Goal: Task Accomplishment & Management: Use online tool/utility

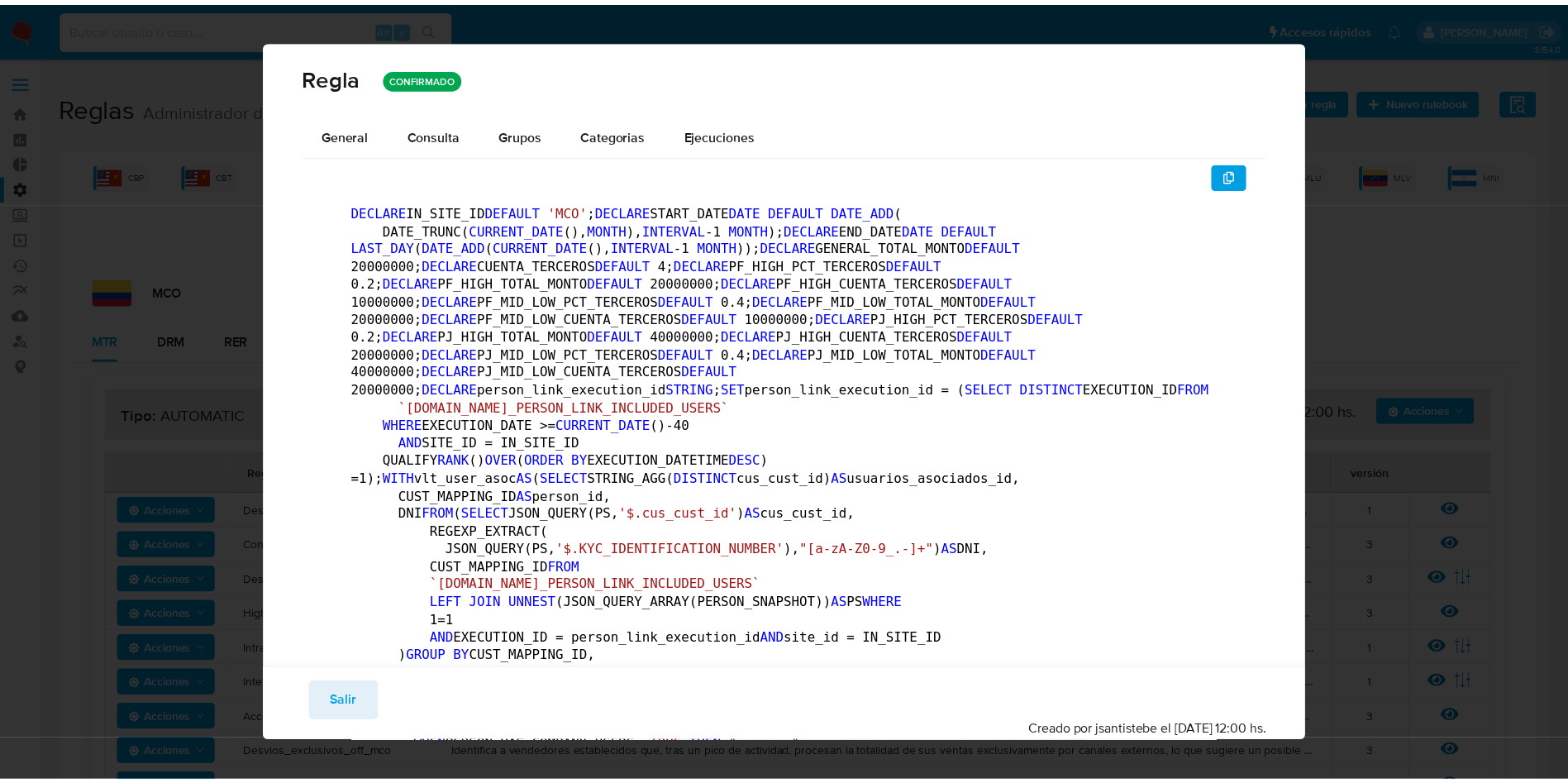
scroll to position [143, 0]
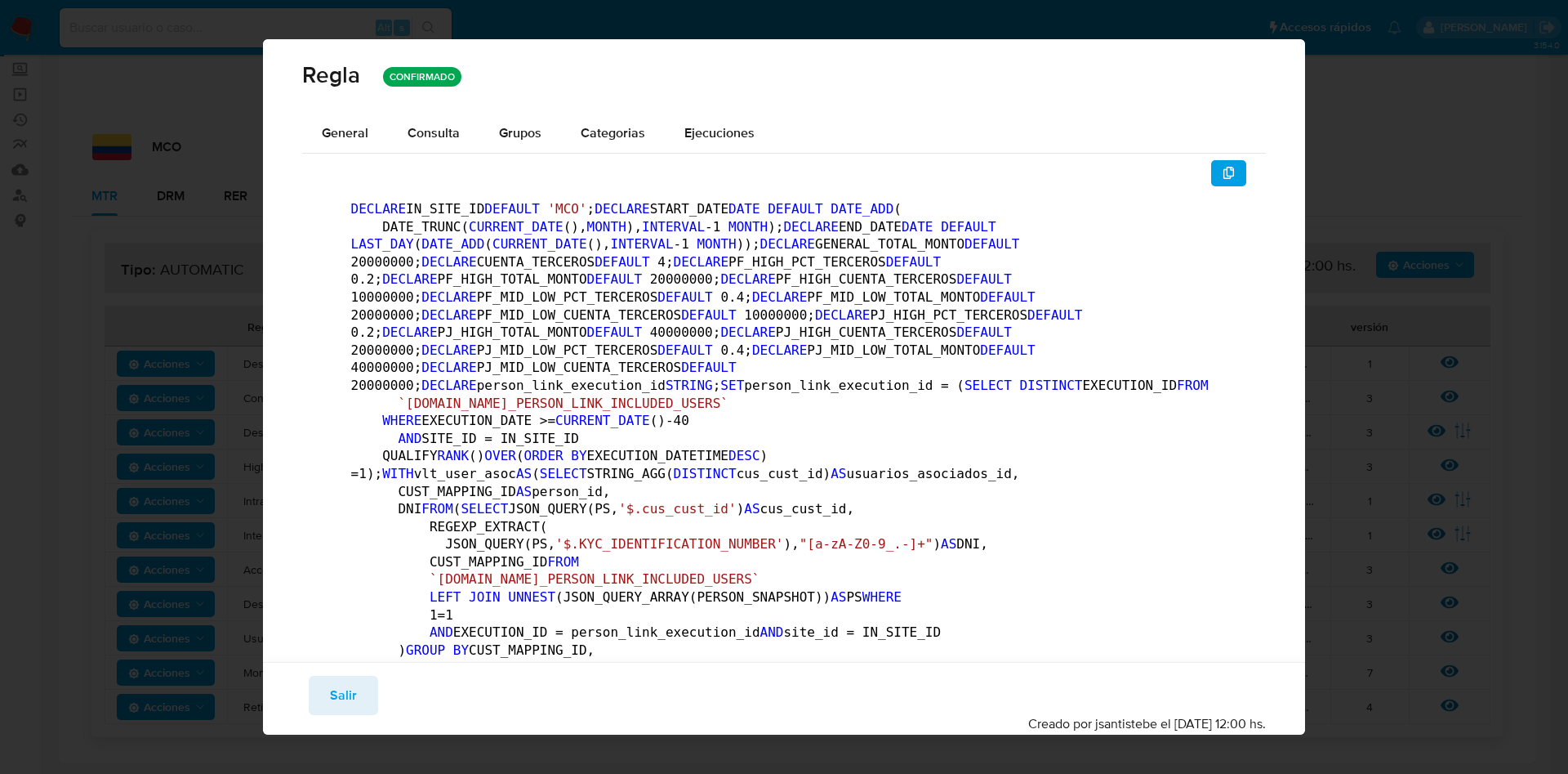
click at [1411, 143] on div "Regla CONFIRMADO General Consulta Parametros Grupos Categorias Ejecuciones DECL…" at bounding box center [784, 387] width 1568 height 774
drag, startPoint x: 1327, startPoint y: 157, endPoint x: 839, endPoint y: 172, distance: 488.2
click at [1324, 158] on div "Regla CONFIRMADO General Consulta Parametros Grupos Categorias Ejecuciones DECL…" at bounding box center [784, 387] width 1568 height 774
drag, startPoint x: 350, startPoint y: 662, endPoint x: 352, endPoint y: 697, distance: 35.1
click at [350, 664] on div "Guardar Salir Simular Confirmar Creado por jsantistebe el 07/08/2025 12:00 hs." at bounding box center [784, 697] width 1043 height 72
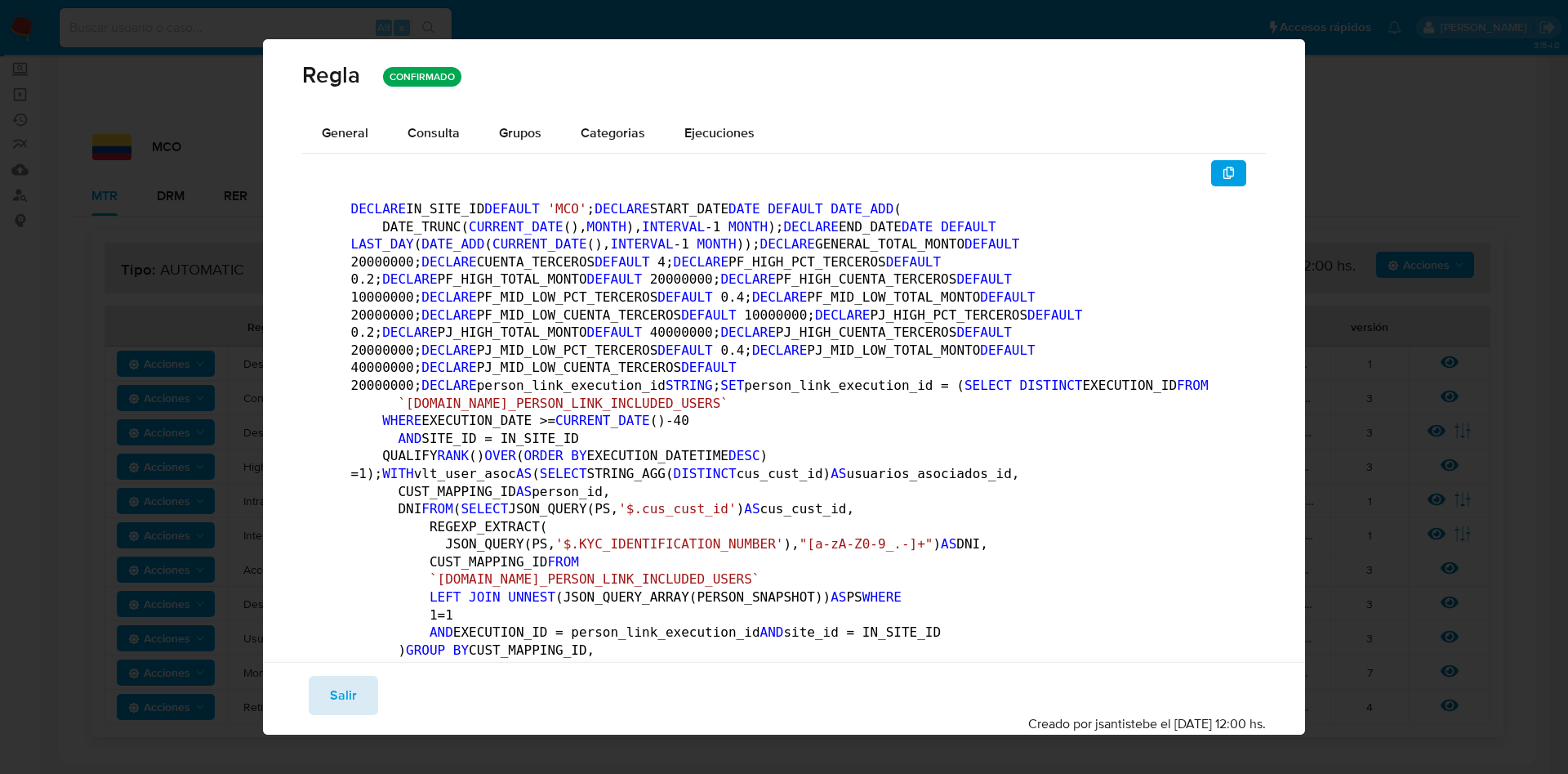
click at [352, 697] on span "Salir" at bounding box center [343, 695] width 27 height 36
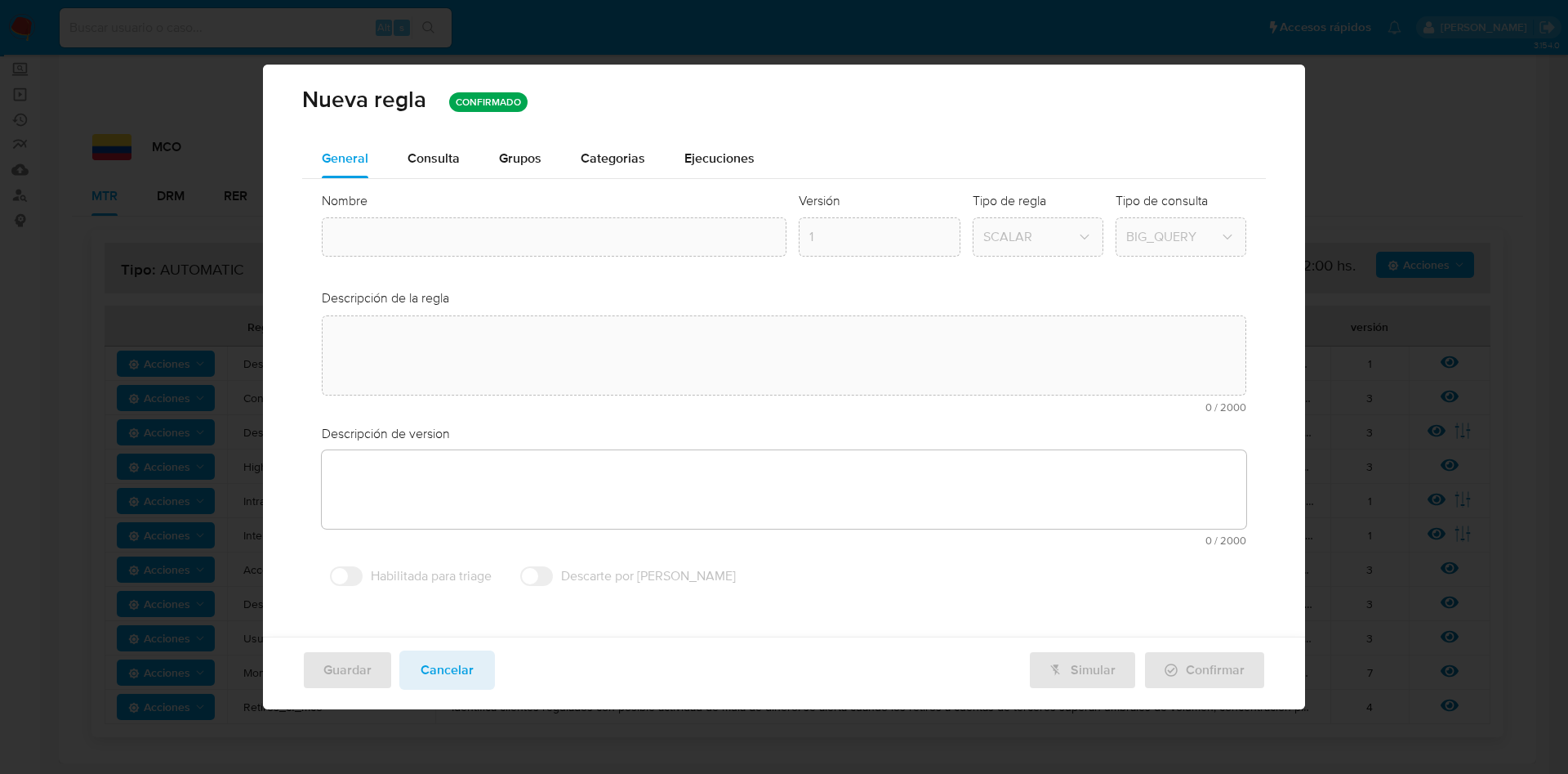
type textarea "Identifica clientes regulados con posible actividad de mula de dinero. se alert…"
type textarea "Acumulación de cuentas bancarias o retiros a terceros. cuenta propia vs tercero…"
type input "Retiros_cf_mco"
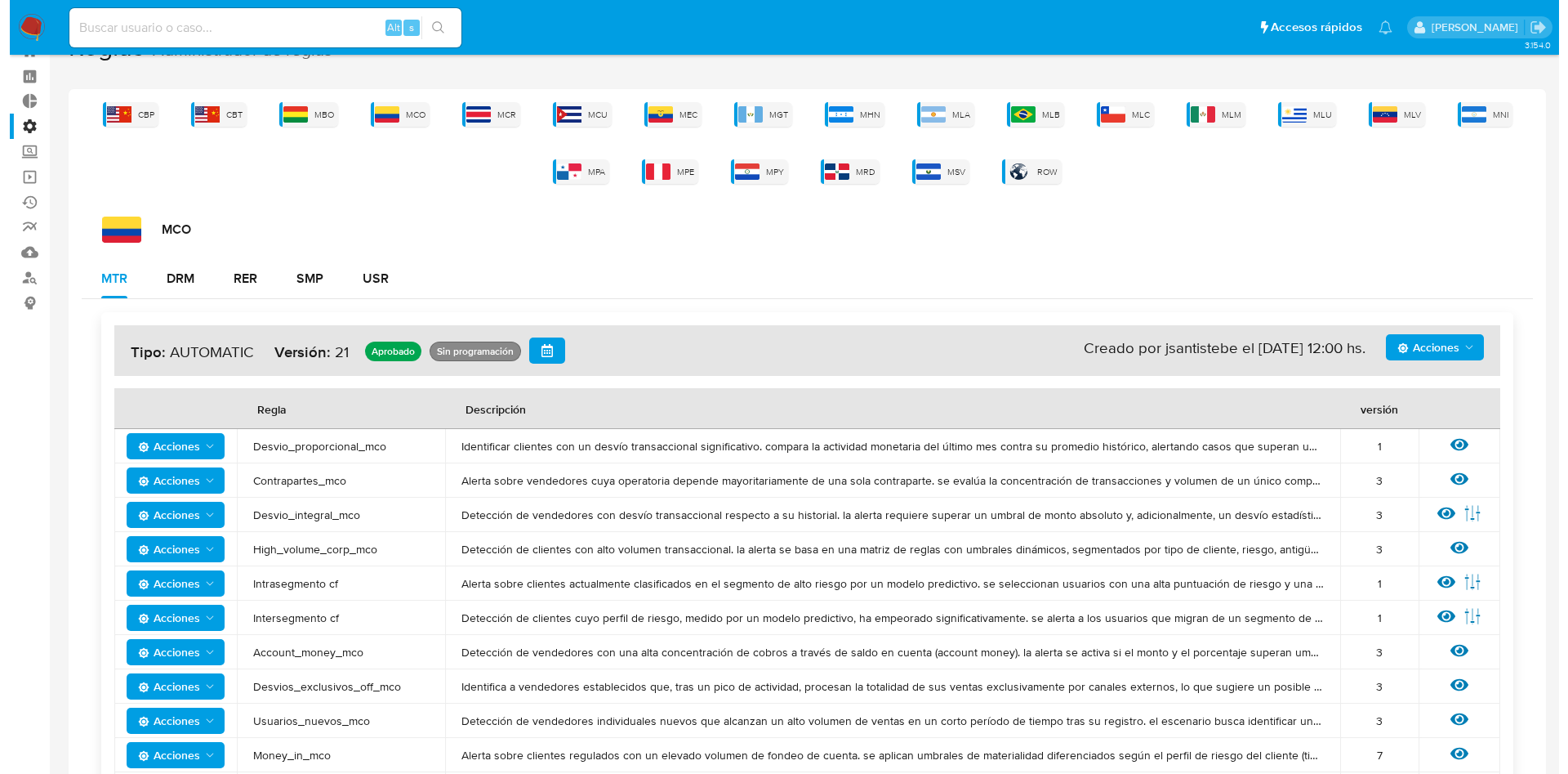
scroll to position [0, 0]
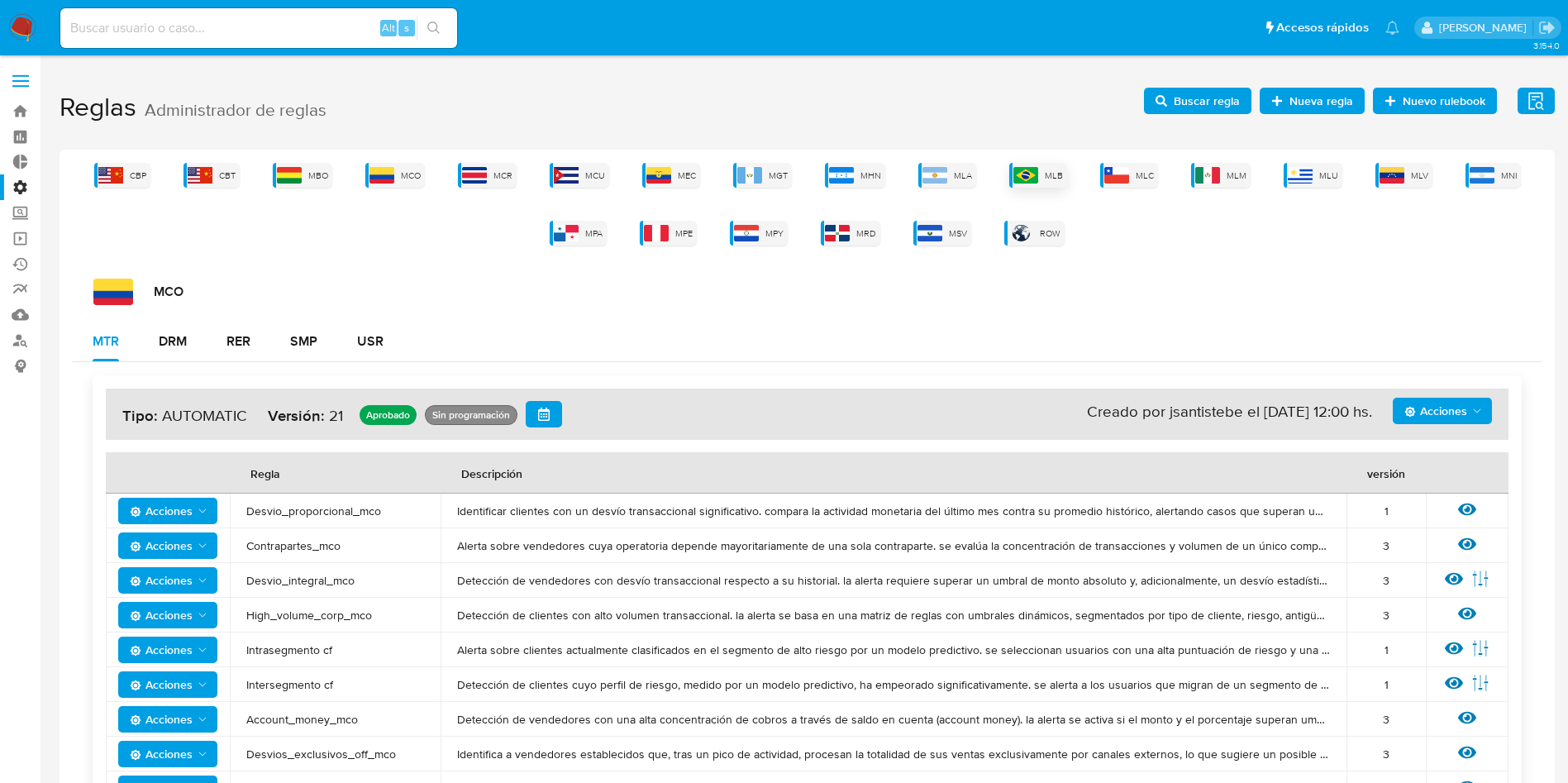
click at [1055, 183] on div "MLB" at bounding box center [1038, 174] width 58 height 24
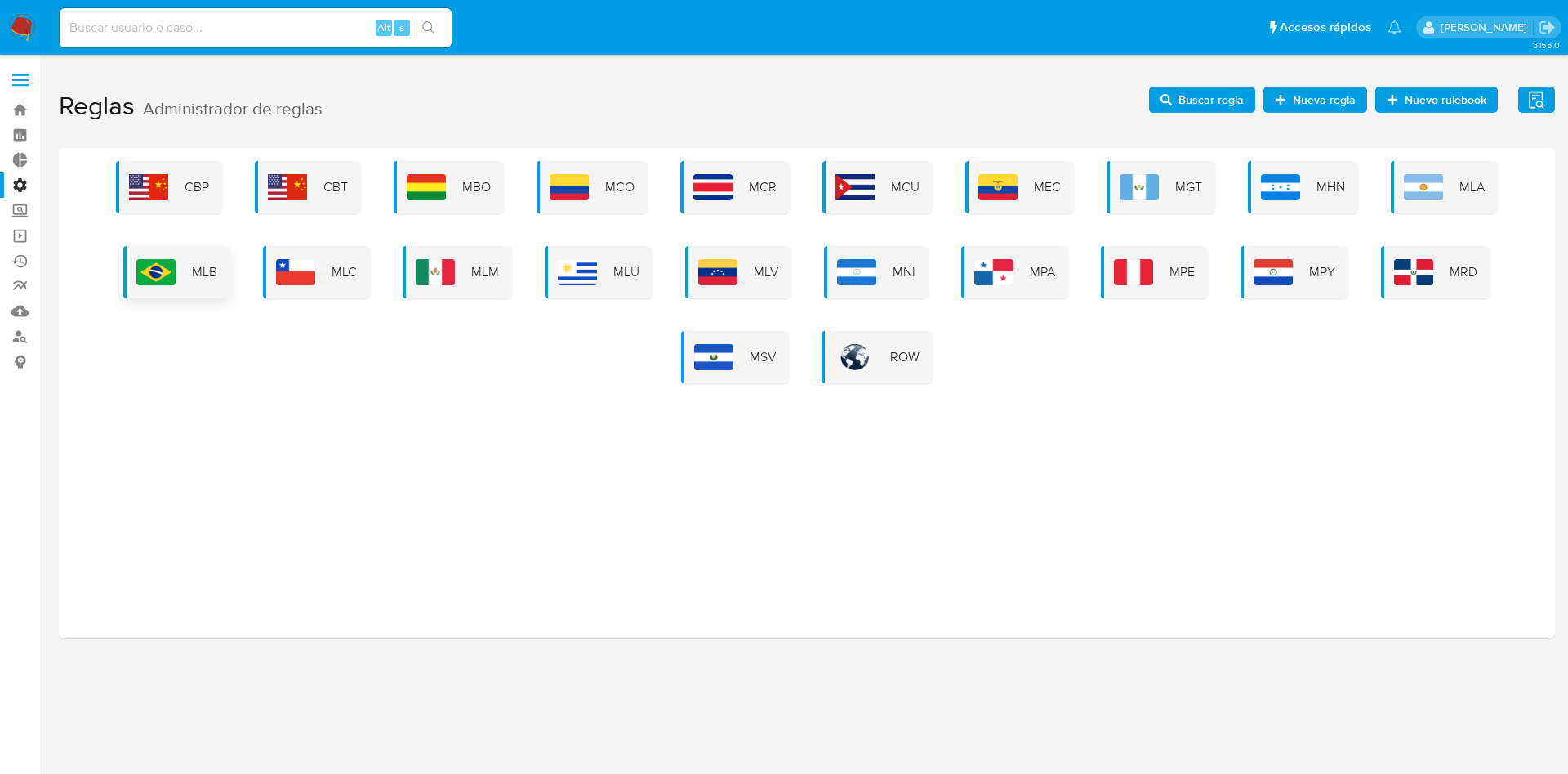
click at [188, 264] on div "MLB" at bounding box center [177, 272] width 107 height 52
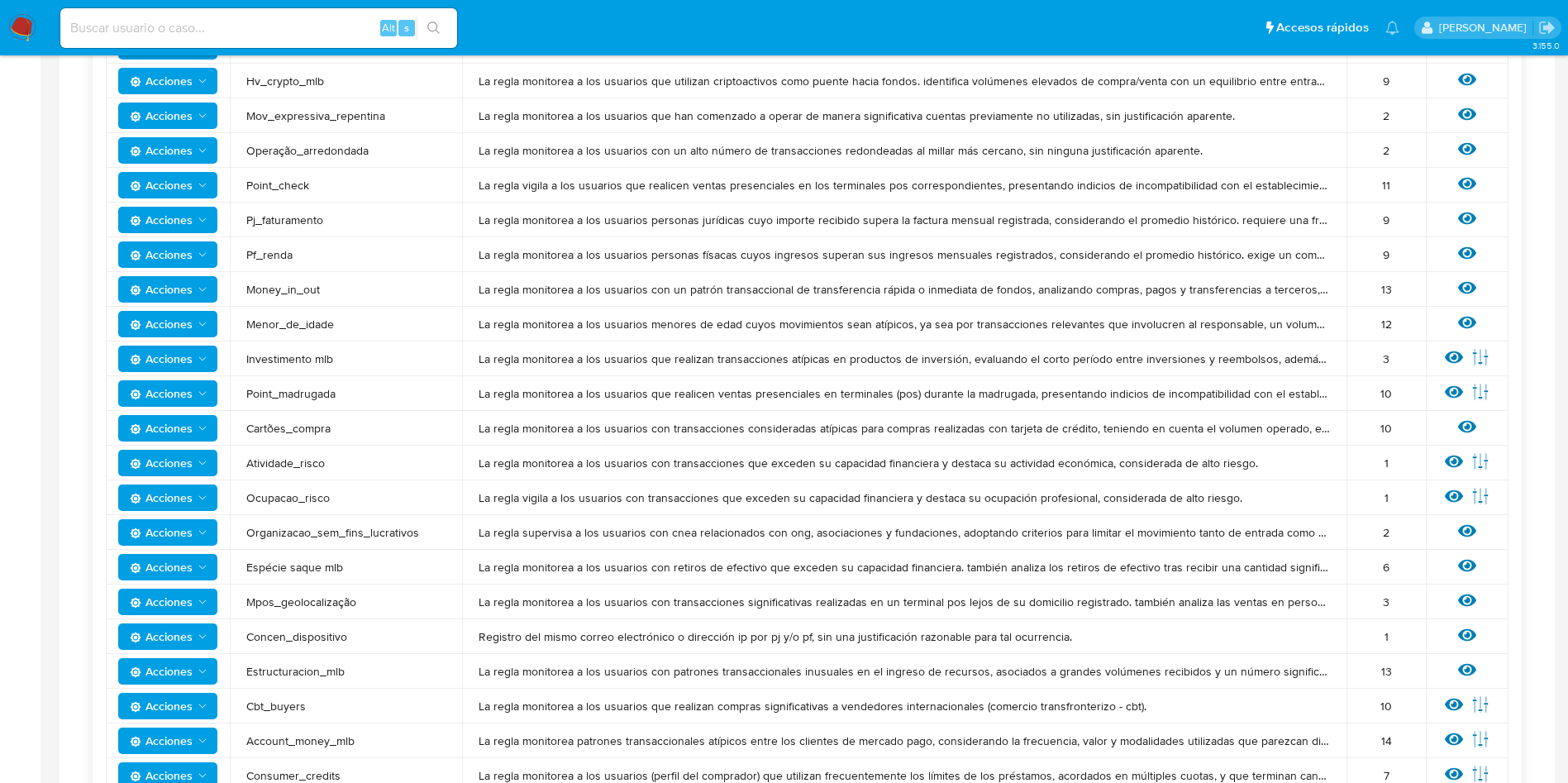
scroll to position [744, 0]
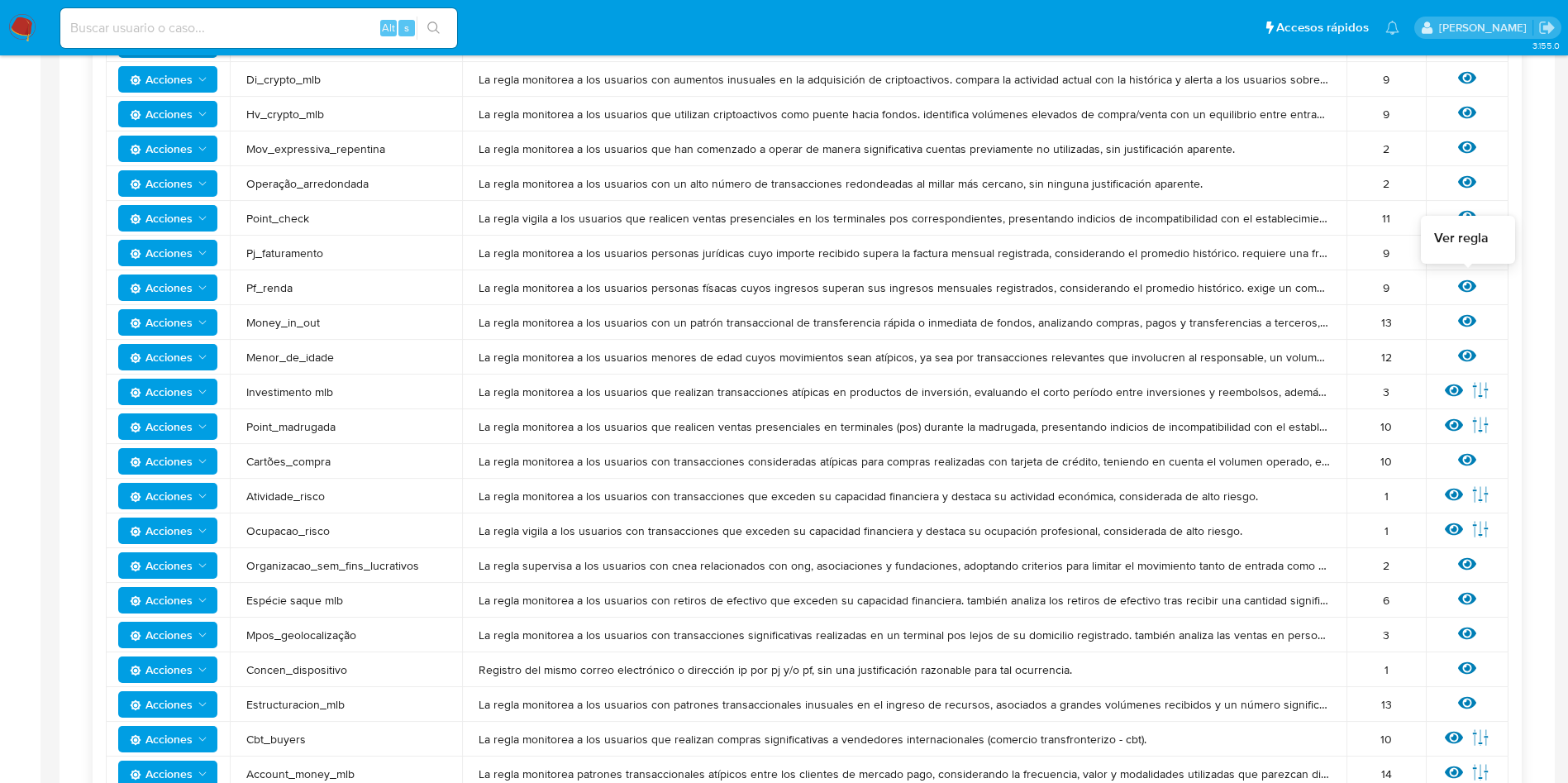
click at [1470, 279] on icon at bounding box center [1468, 287] width 19 height 19
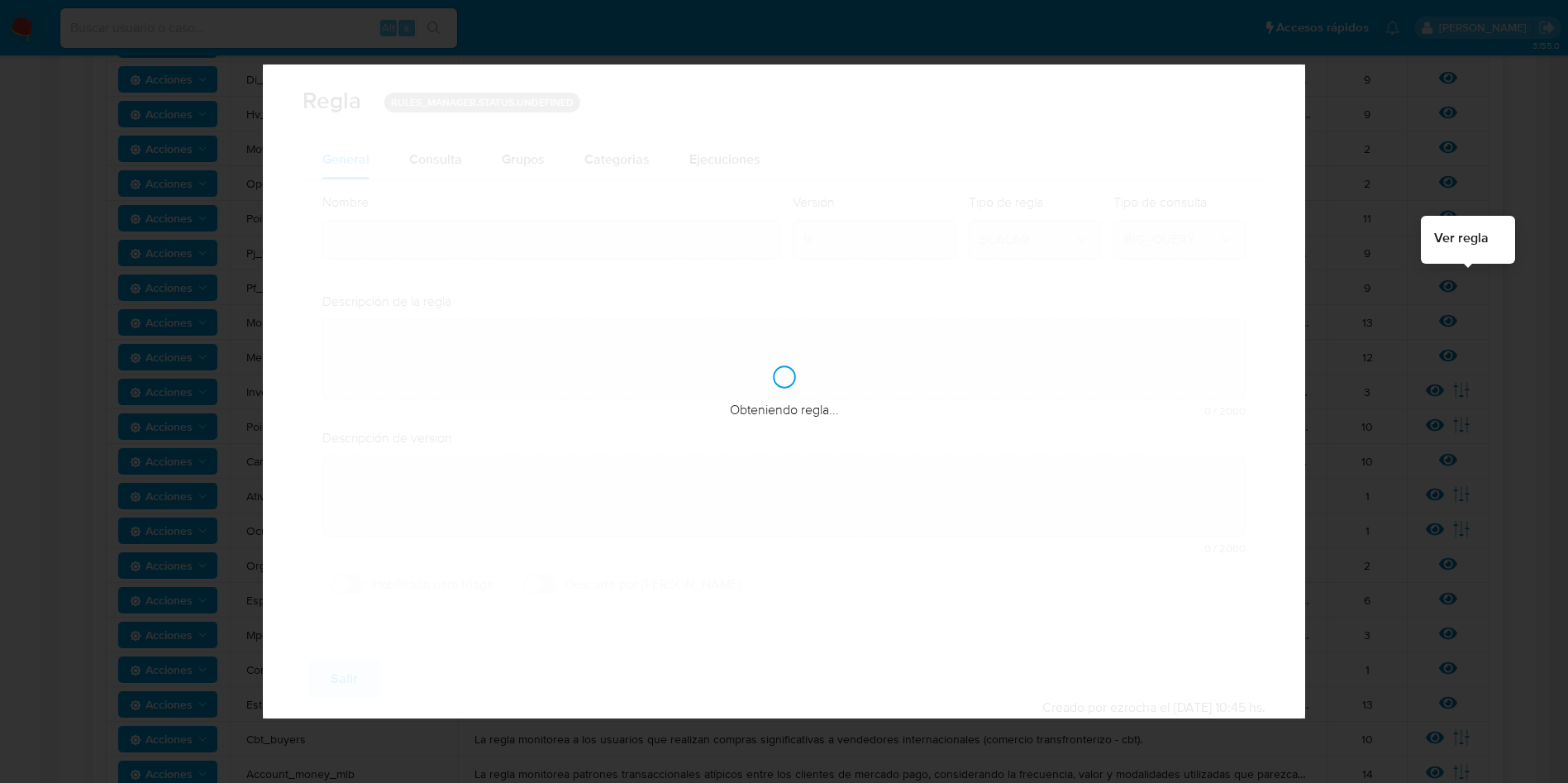
type input "Pf_renda"
type textarea "La regla monitorea a los usuarios personas físacas cuyos ingresos superan sus i…"
type textarea "Movimientos de recursos incompatibles con el patrimonio, actividad económica u …"
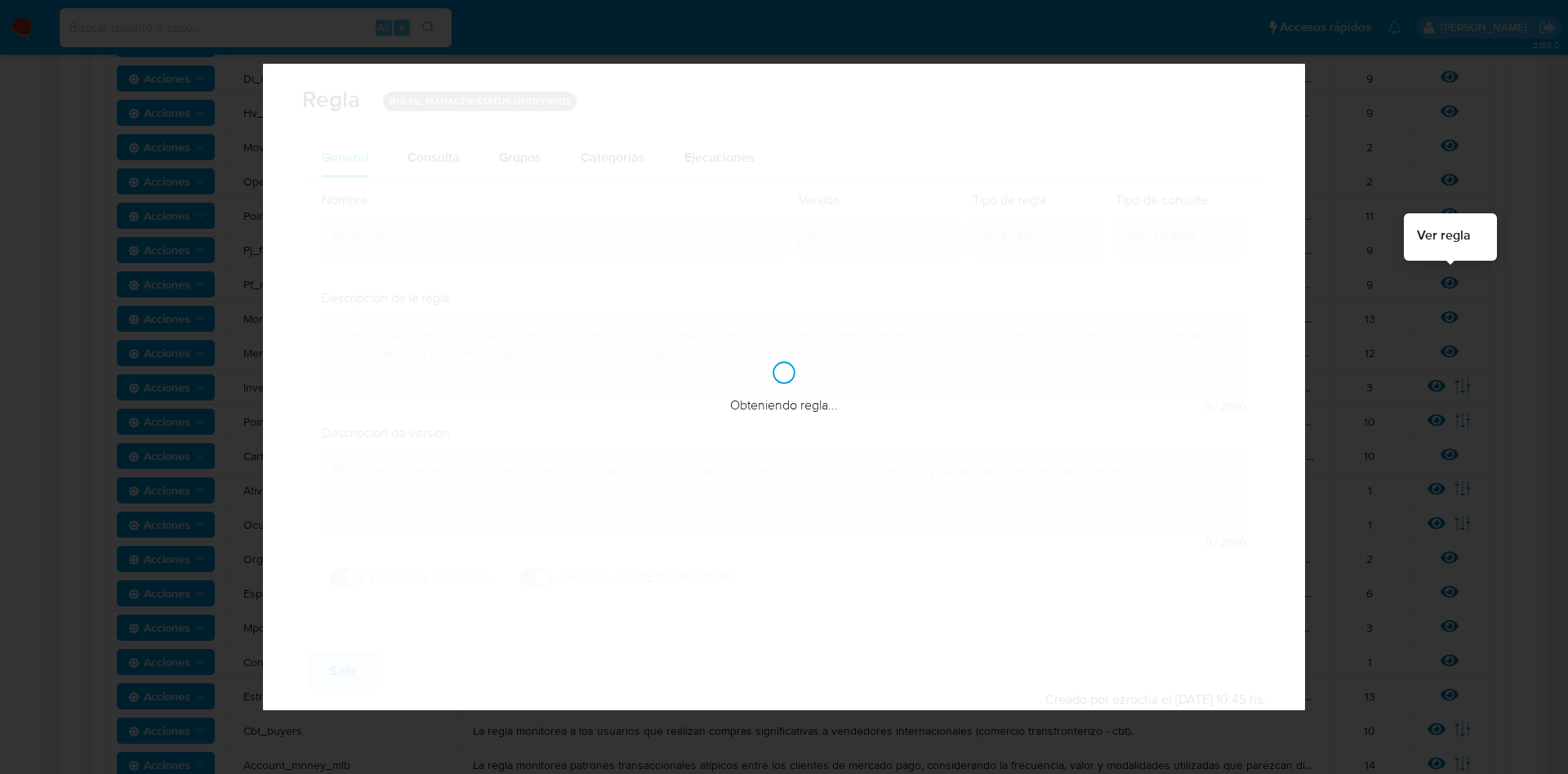
checkbox input "true"
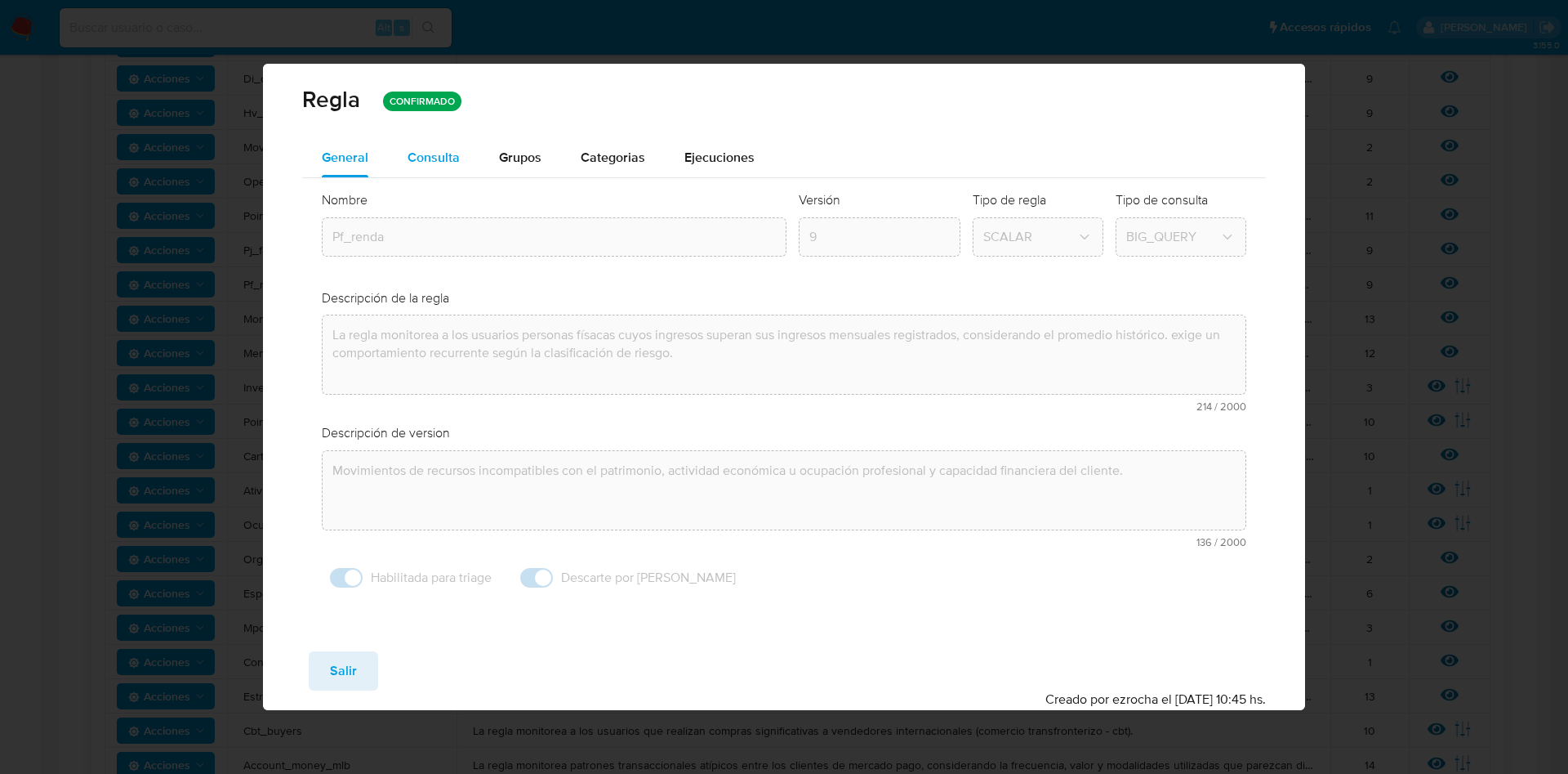
click at [416, 147] on div "Consulta" at bounding box center [433, 157] width 52 height 39
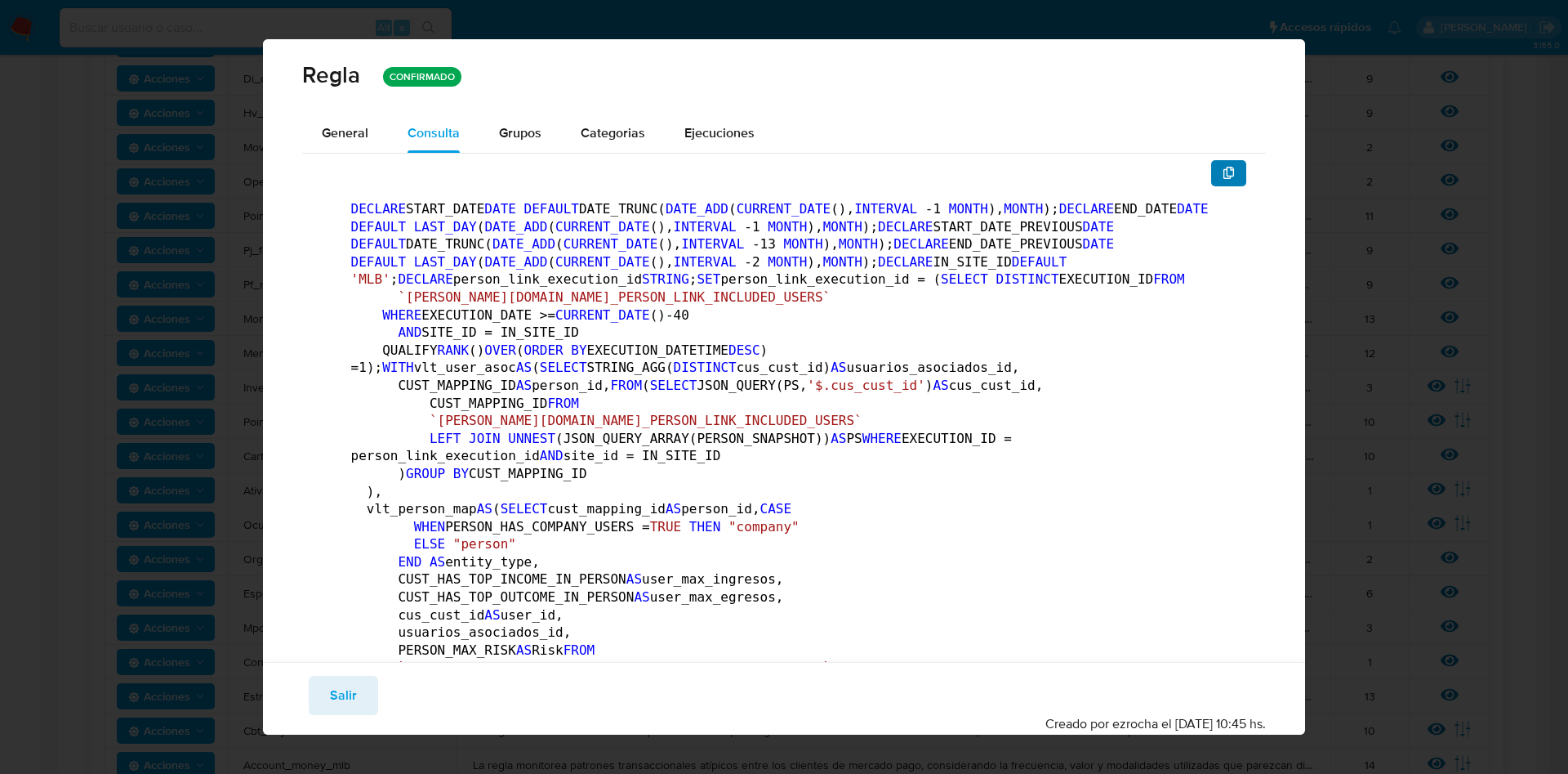
click at [1211, 167] on button "button" at bounding box center [1228, 172] width 36 height 26
click at [339, 687] on span "Salir" at bounding box center [343, 695] width 27 height 36
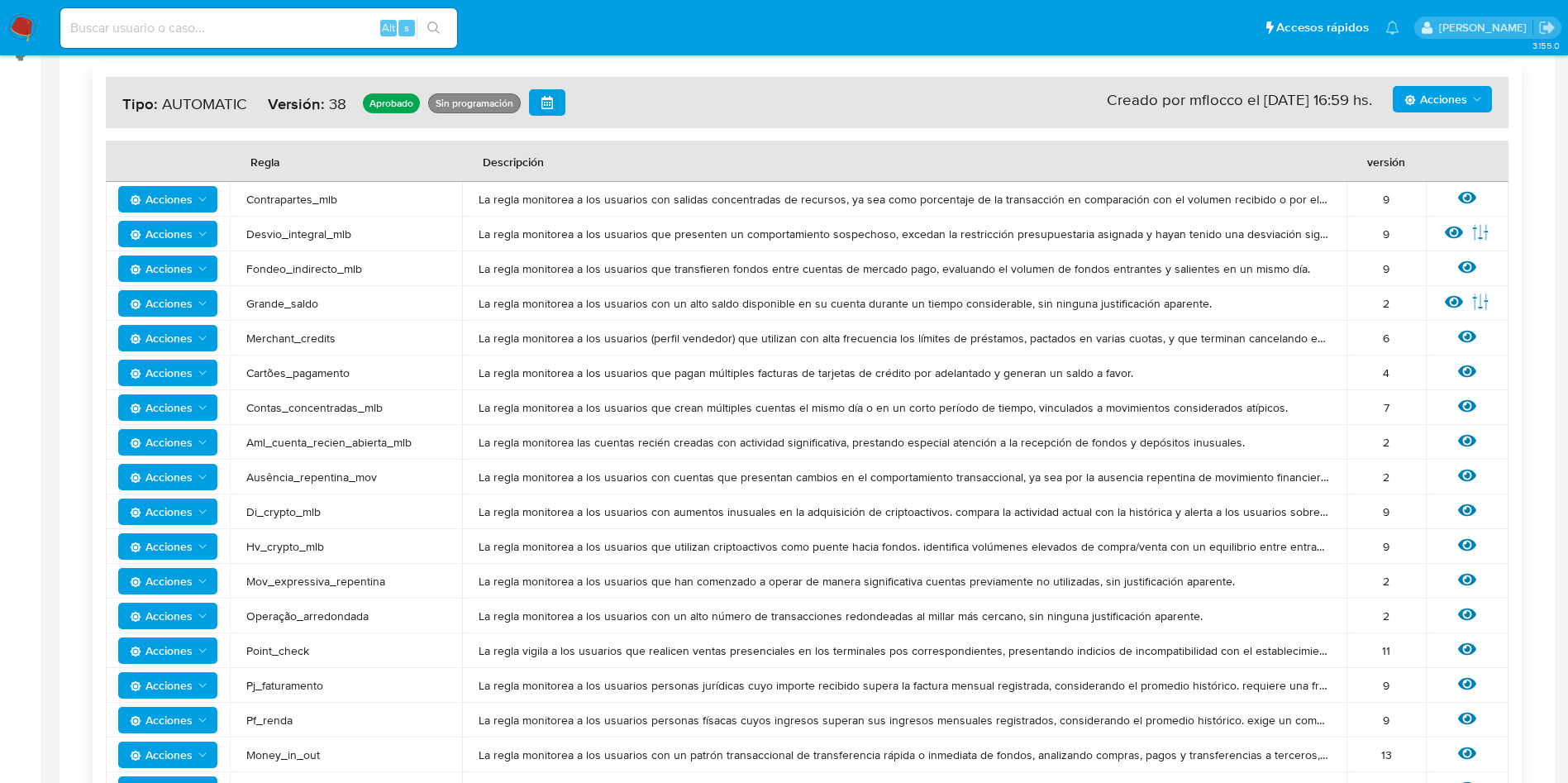
scroll to position [0, 0]
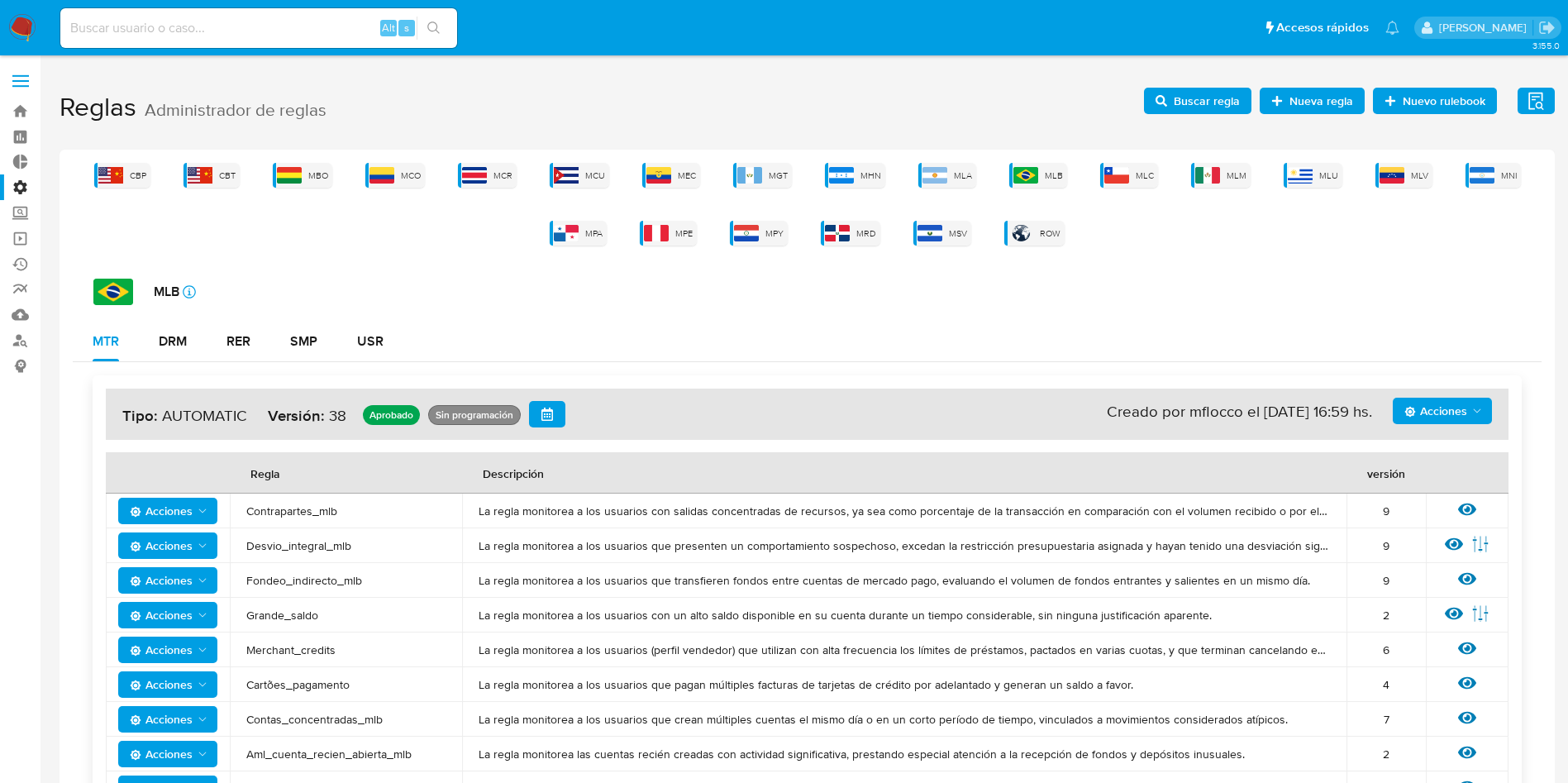
click at [17, 88] on label at bounding box center [20, 81] width 41 height 35
click at [0, 0] on input "checkbox" at bounding box center [0, 0] width 0 height 0
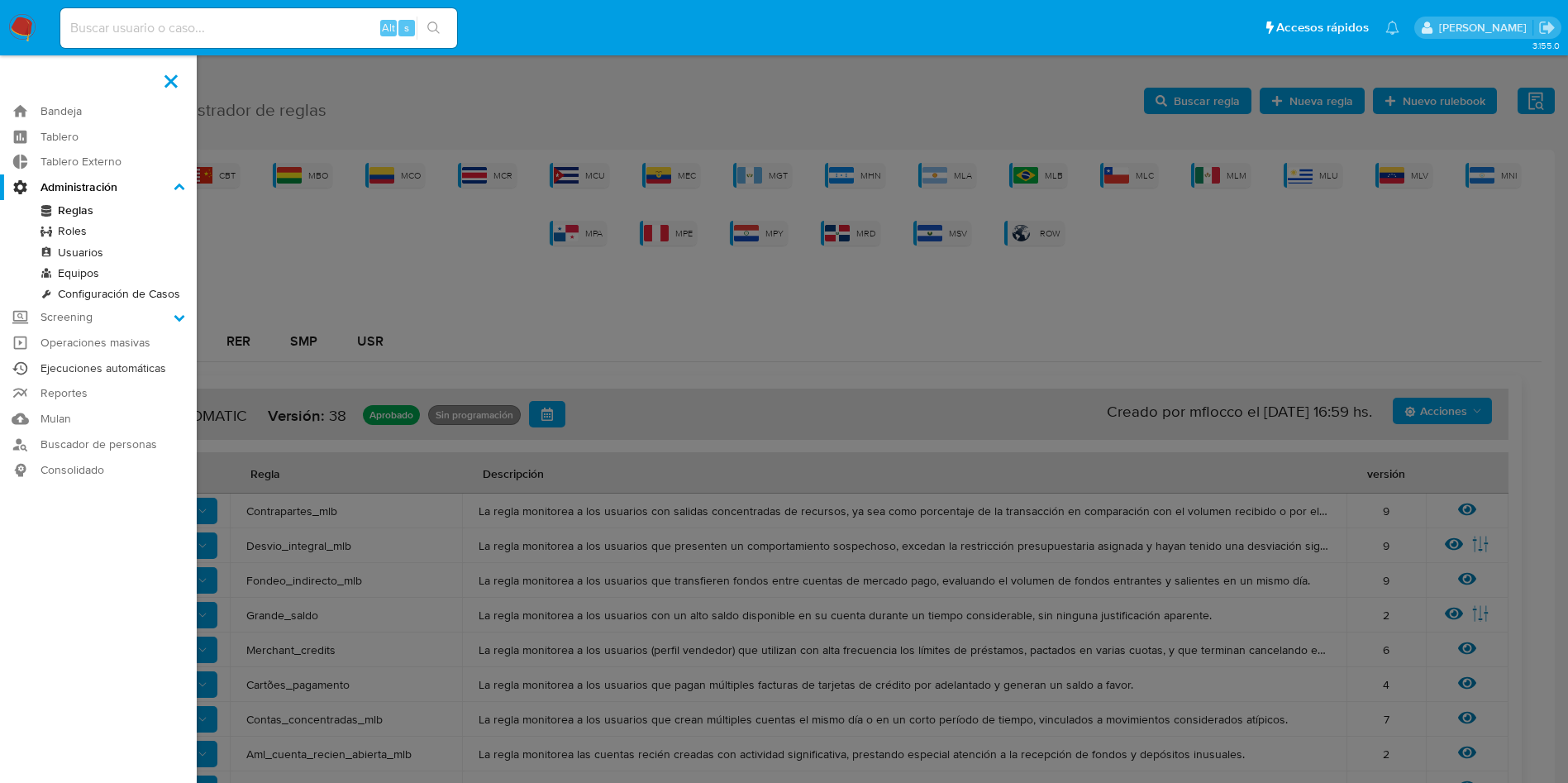
click at [123, 359] on link "Ejecuciones automáticas" at bounding box center [98, 368] width 196 height 25
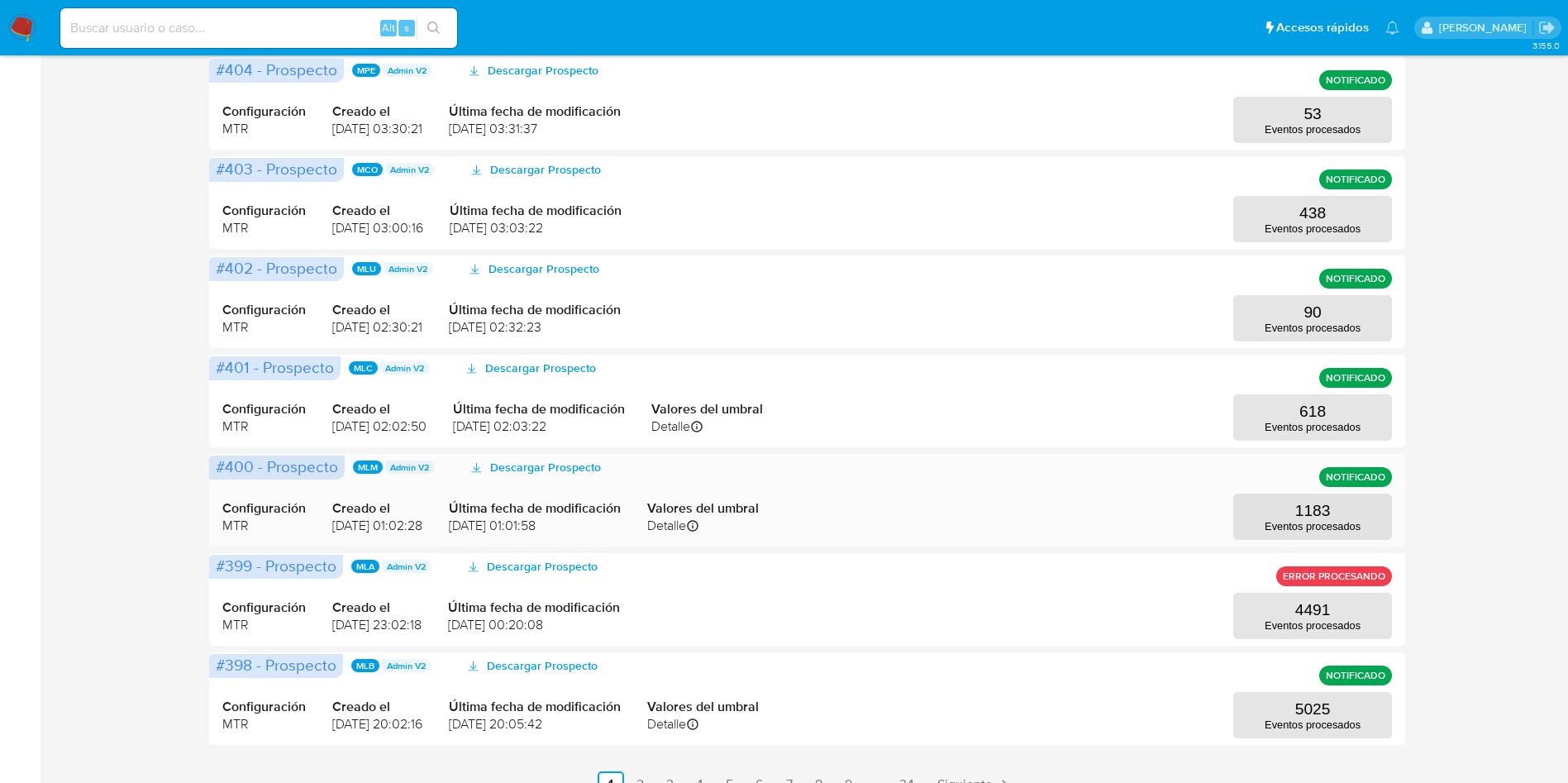
scroll to position [574, 0]
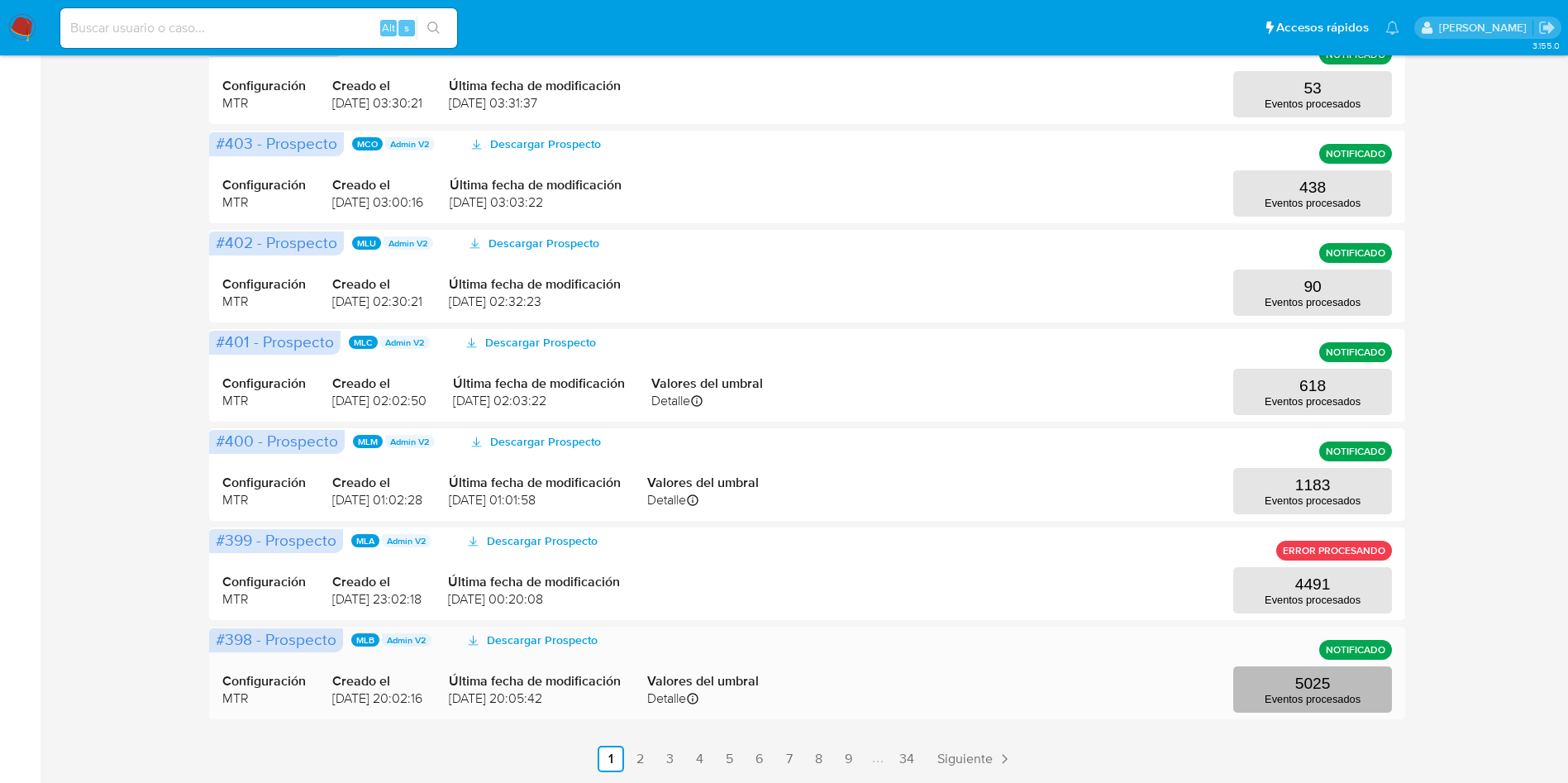
click at [1337, 683] on button "5025 Eventos procesados" at bounding box center [1313, 689] width 158 height 46
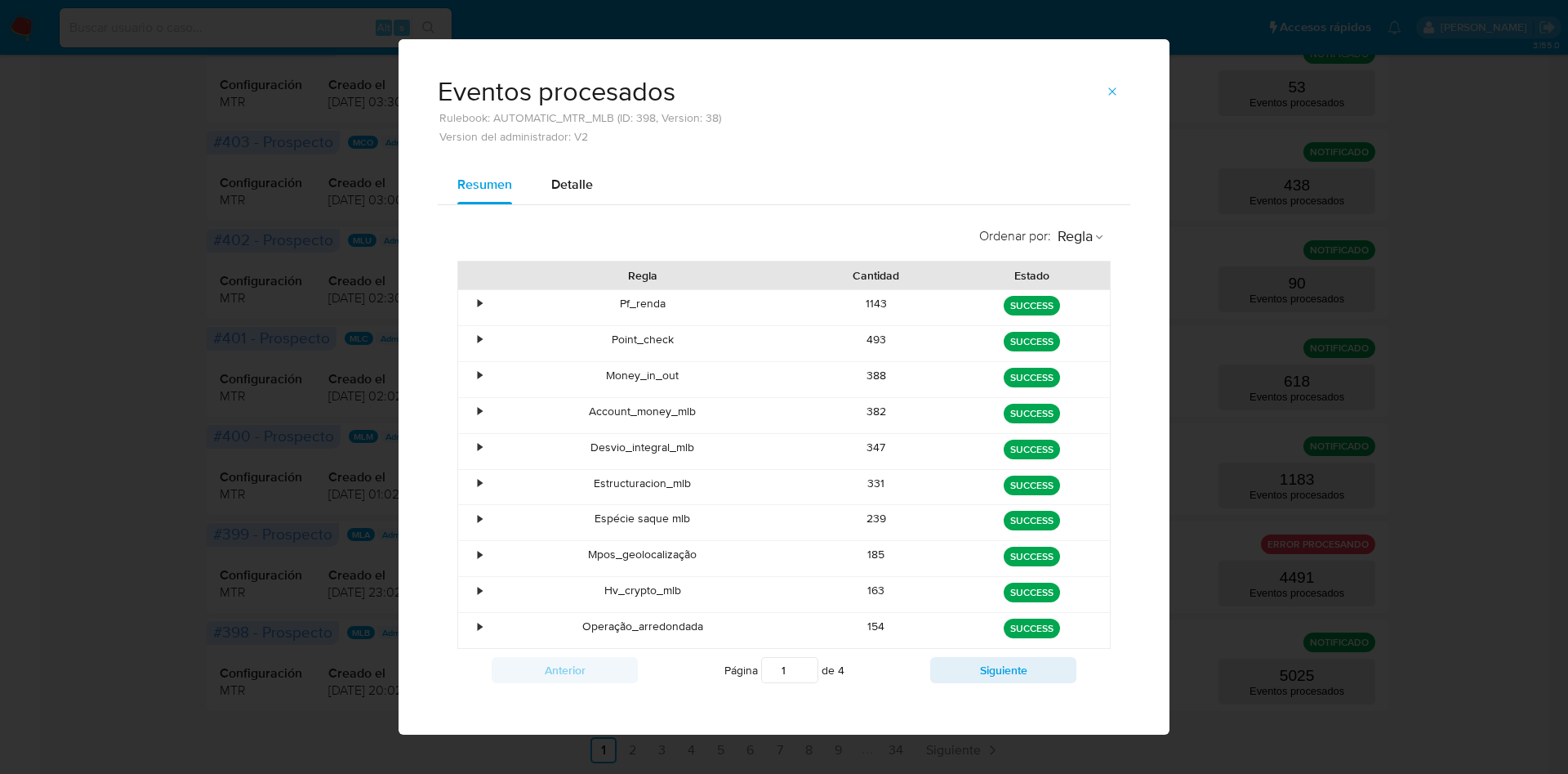
drag, startPoint x: 852, startPoint y: 307, endPoint x: 917, endPoint y: 309, distance: 65.0
click at [917, 309] on div "1143" at bounding box center [876, 307] width 156 height 35
click at [1108, 91] on icon "button" at bounding box center [1113, 92] width 13 height 13
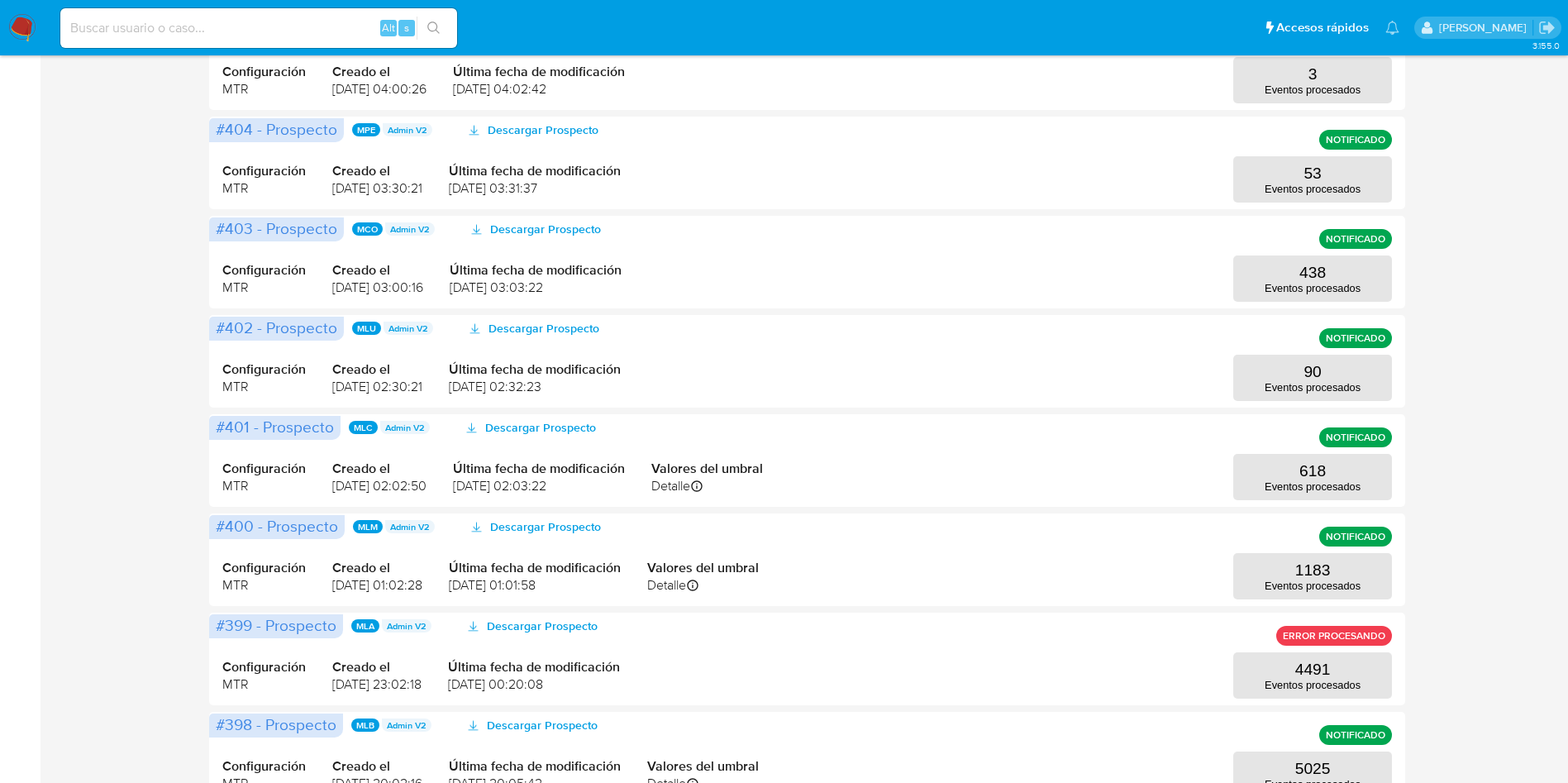
scroll to position [450, 0]
